Goal: Register for event/course

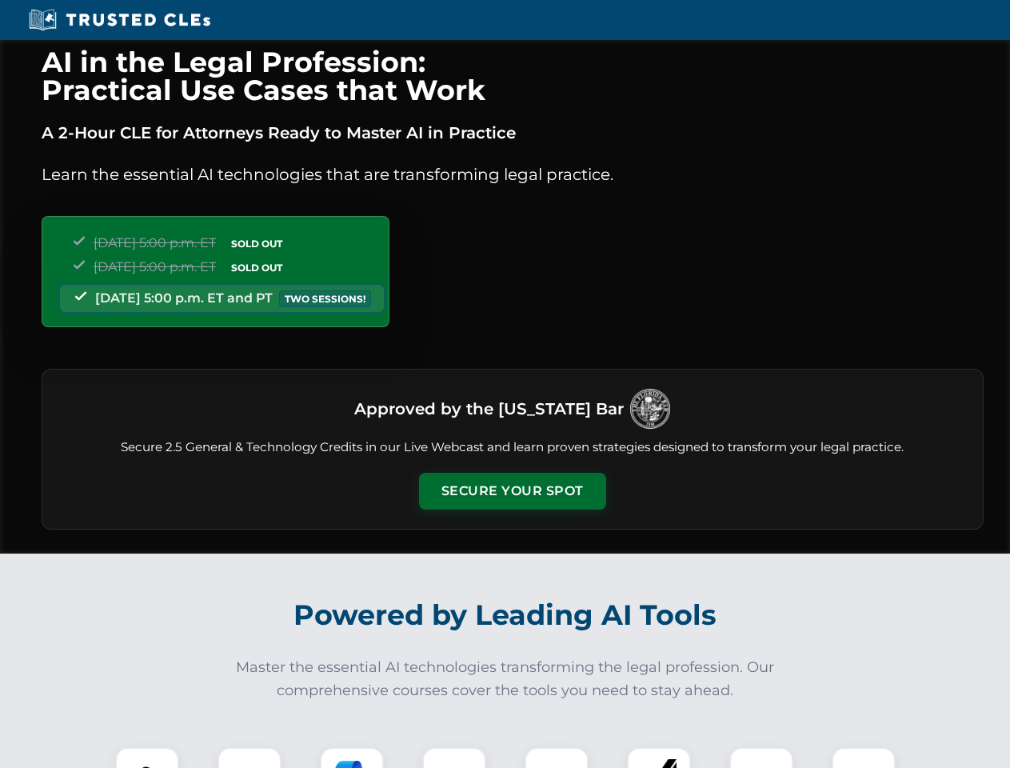
click at [512, 491] on button "Secure Your Spot" at bounding box center [512, 491] width 187 height 37
click at [147, 757] on img at bounding box center [147, 779] width 46 height 46
click at [249, 757] on div at bounding box center [250, 779] width 64 height 64
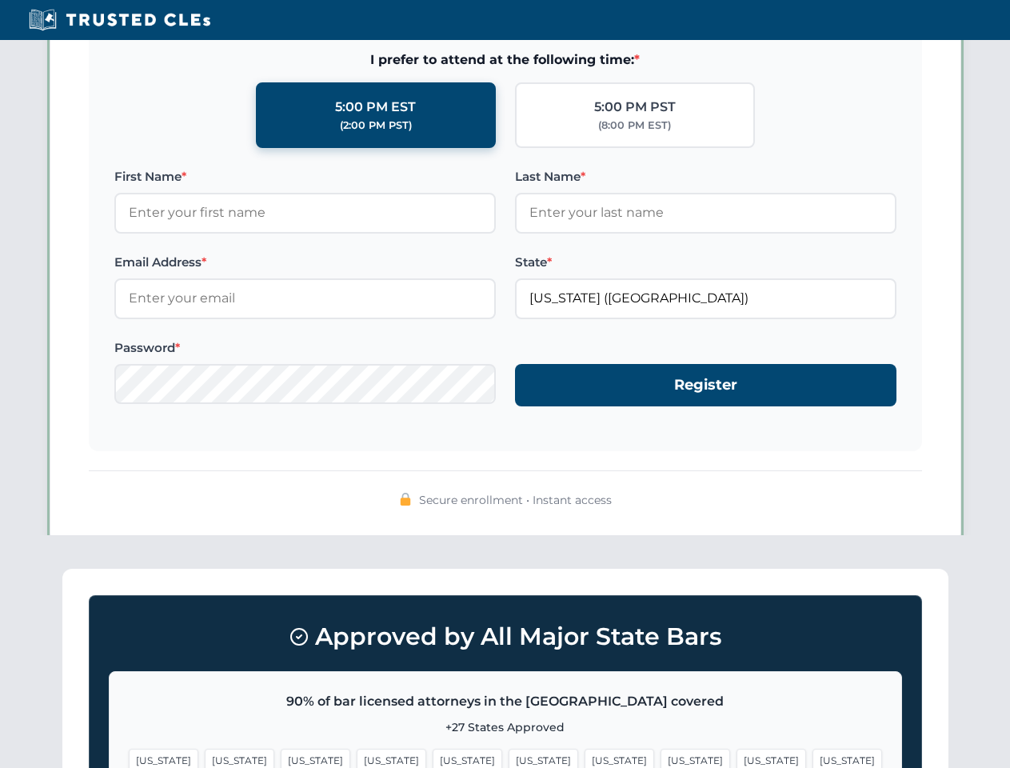
click at [737, 757] on span "[US_STATE]" at bounding box center [772, 759] width 70 height 23
